Goal: Navigation & Orientation: Find specific page/section

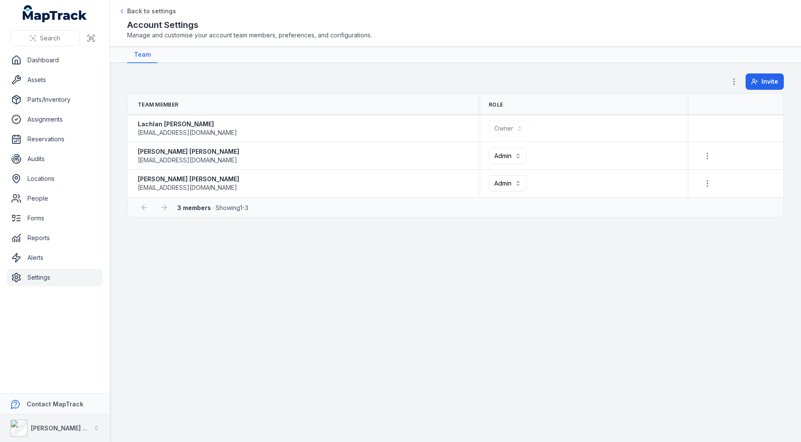
click at [35, 428] on strong "[PERSON_NAME] Asset Maintenance" at bounding box center [86, 428] width 110 height 7
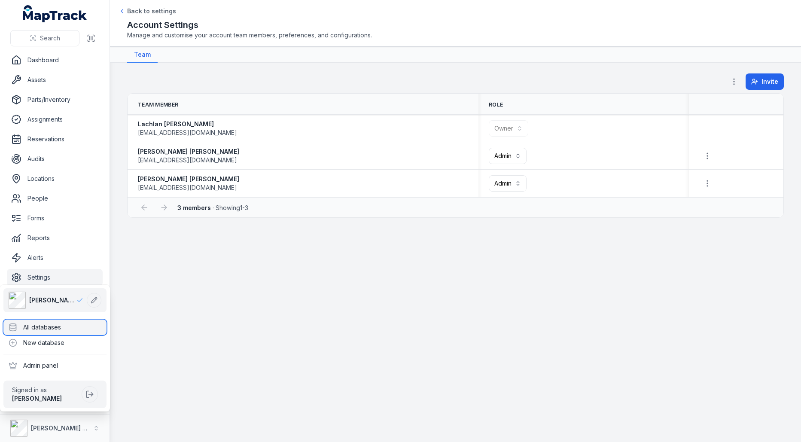
click at [66, 330] on div "All databases" at bounding box center [54, 327] width 103 height 15
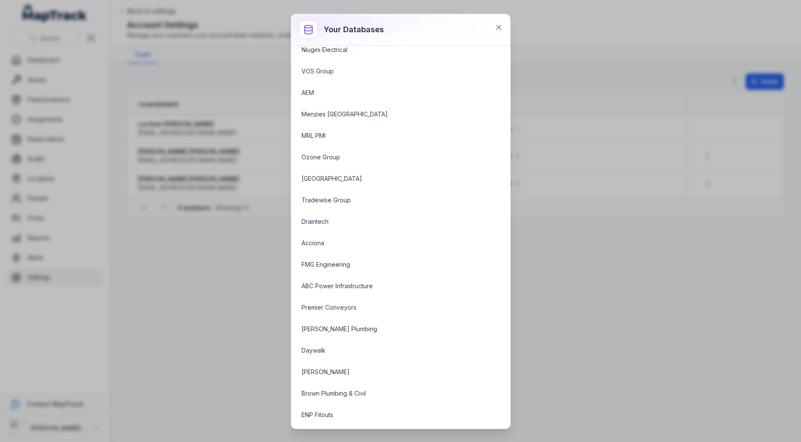
scroll to position [446, 0]
click at [503, 30] on button at bounding box center [499, 27] width 16 height 16
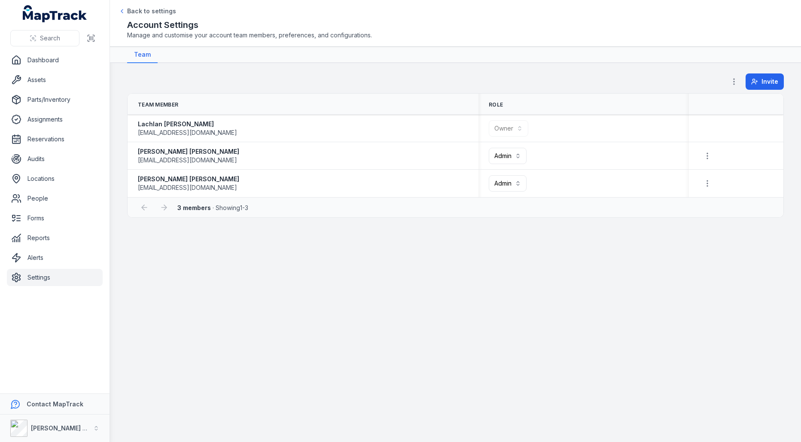
click at [440, 86] on div "Invite" at bounding box center [455, 83] width 657 height 20
click at [64, 83] on link "Assets" at bounding box center [55, 79] width 96 height 17
click at [339, 83] on div "Invite" at bounding box center [455, 83] width 657 height 20
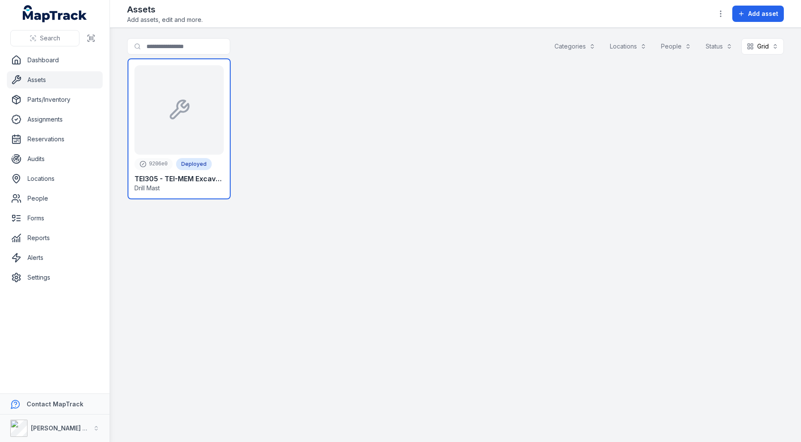
click at [221, 100] on link at bounding box center [179, 128] width 103 height 141
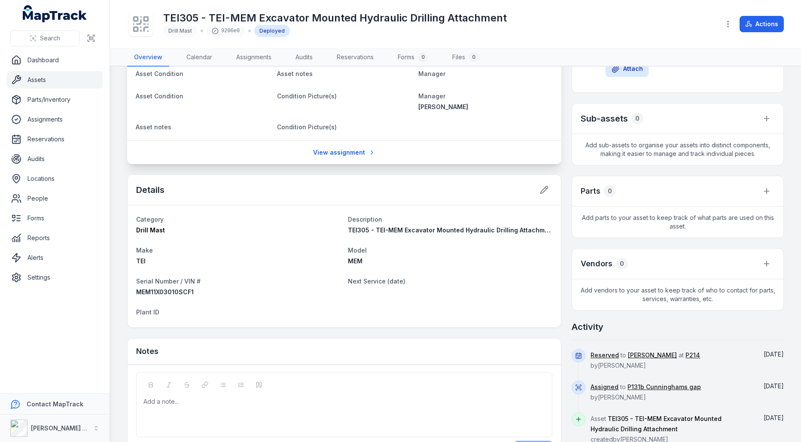
scroll to position [162, 0]
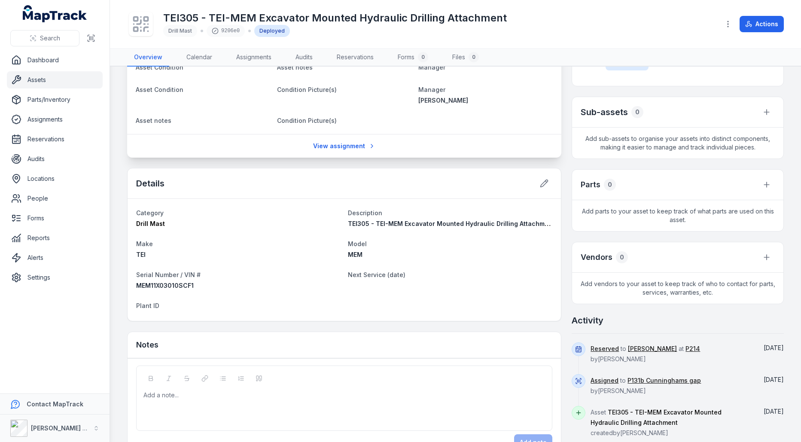
click at [480, 220] on span "TEI305 - TEI-MEM Excavator Mounted Hydraulic Drilling Attachment" at bounding box center [451, 223] width 207 height 7
click at [480, 238] on dt "Model" at bounding box center [450, 243] width 205 height 10
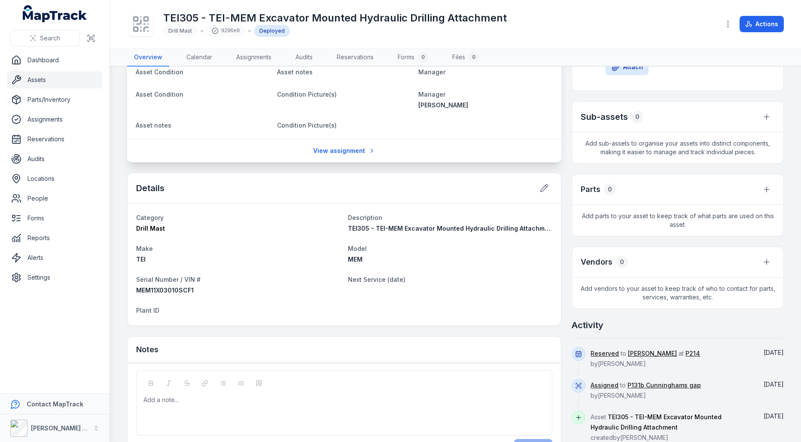
click at [507, 294] on dl "Category Drill Mast Description TEI305 - TEI-MEM Excavator Mounted Hydraulic Dr…" at bounding box center [344, 264] width 416 height 105
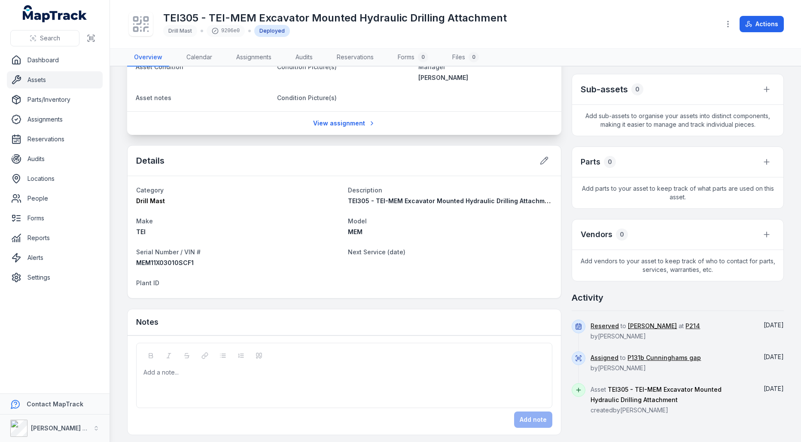
scroll to position [0, 0]
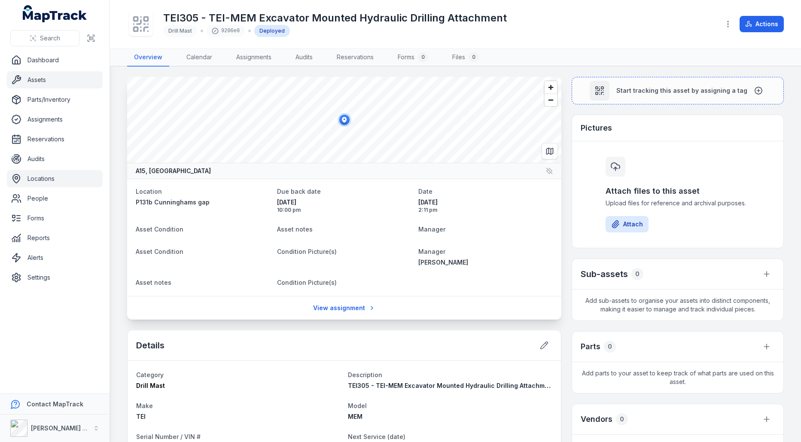
click at [62, 176] on link "Locations" at bounding box center [55, 178] width 96 height 17
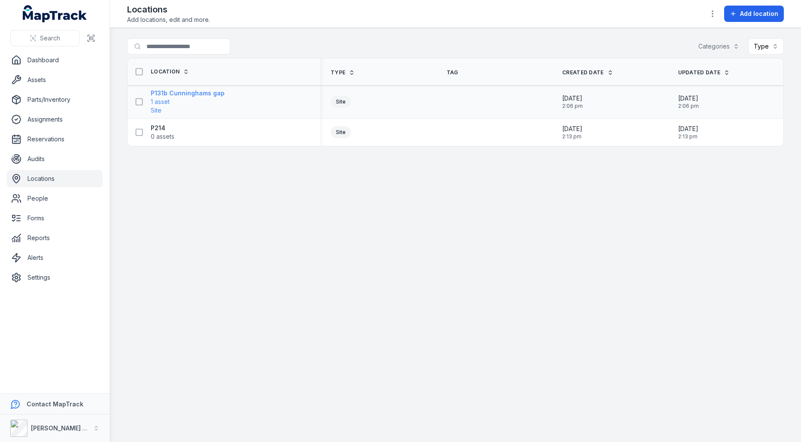
click at [172, 102] on span "1 asset" at bounding box center [188, 102] width 74 height 9
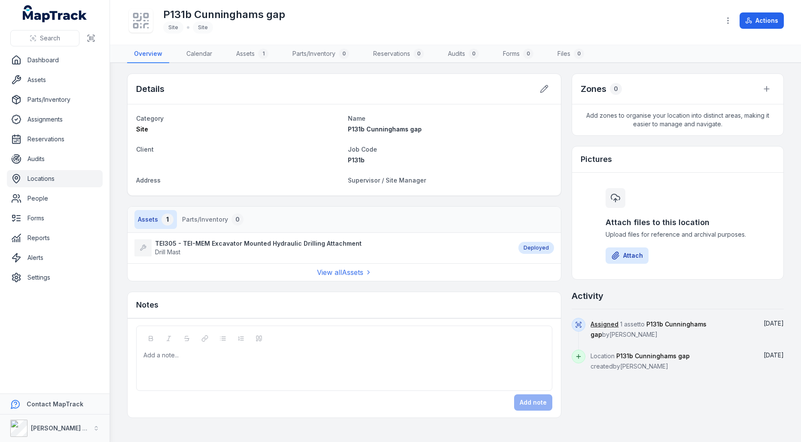
click at [144, 28] on icon at bounding box center [140, 20] width 19 height 19
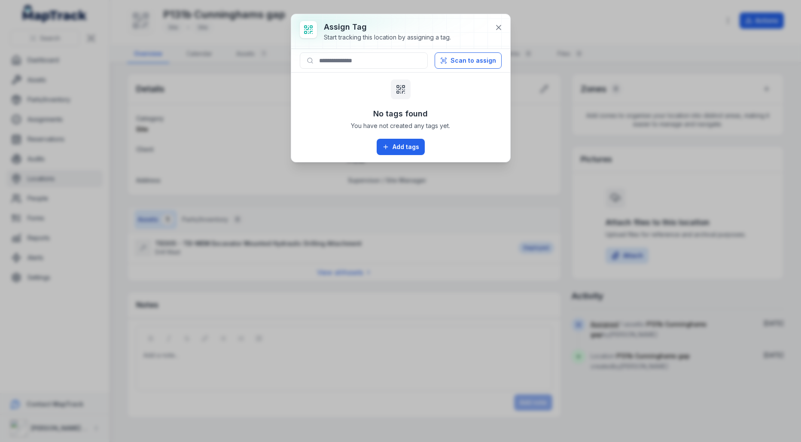
click at [404, 163] on div "Assign tag Start tracking this location by assigning a tag. Scan to assign No t…" at bounding box center [400, 221] width 801 height 442
click at [498, 23] on icon at bounding box center [499, 27] width 9 height 9
